Goal: Transaction & Acquisition: Purchase product/service

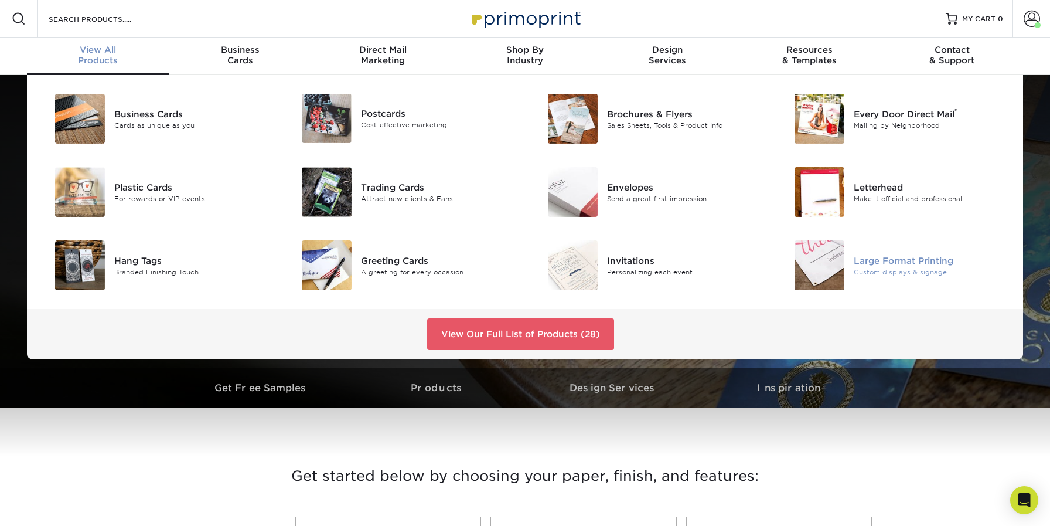
click at [878, 263] on div "Large Format Printing" at bounding box center [931, 260] width 155 height 13
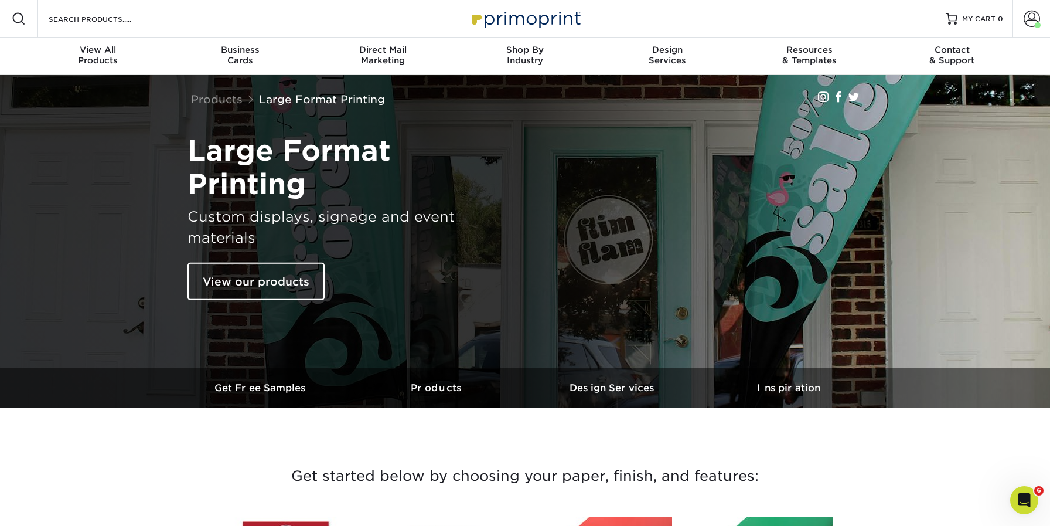
scroll to position [560, 0]
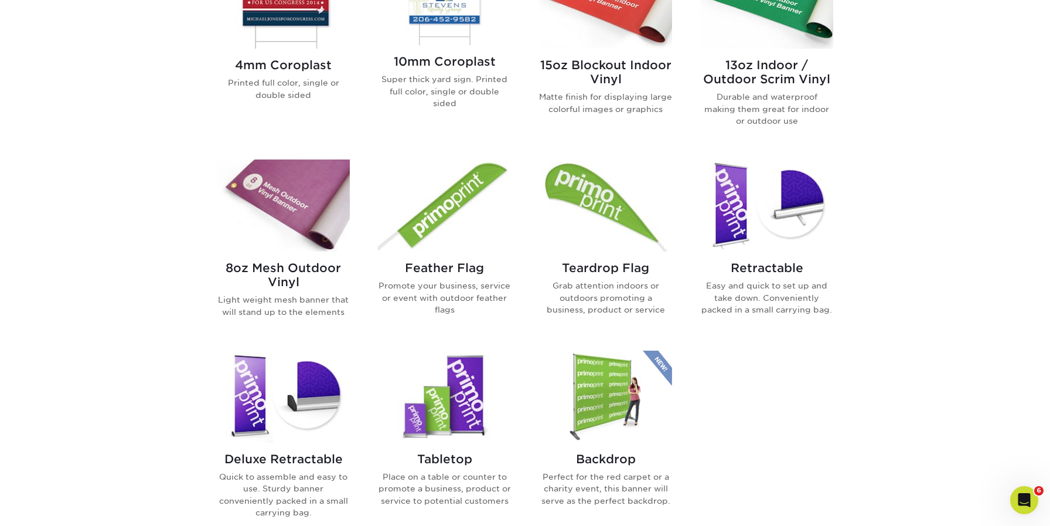
click at [604, 390] on img at bounding box center [605, 397] width 133 height 92
